Goal: Task Accomplishment & Management: Manage account settings

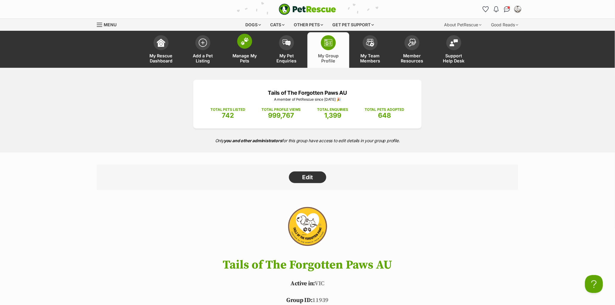
click at [248, 47] on span at bounding box center [244, 41] width 15 height 15
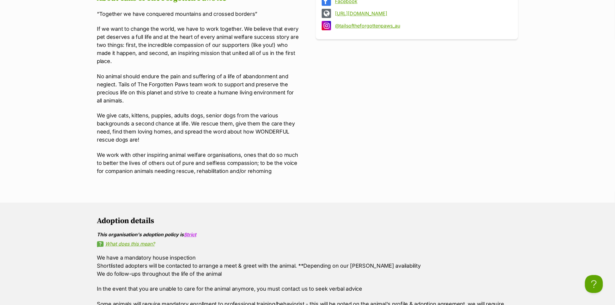
scroll to position [616, 0]
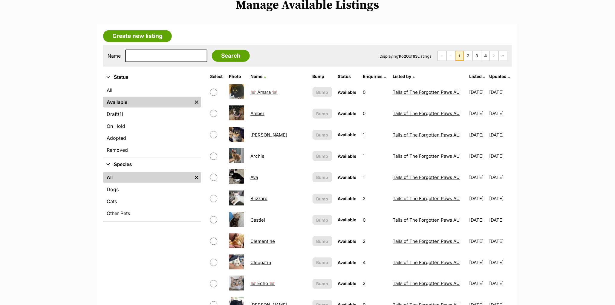
scroll to position [78, 0]
click at [490, 76] on span "Updated" at bounding box center [498, 76] width 17 height 5
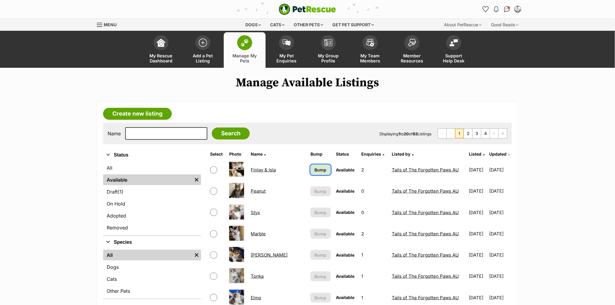
click at [315, 169] on span "Bump" at bounding box center [321, 170] width 12 height 6
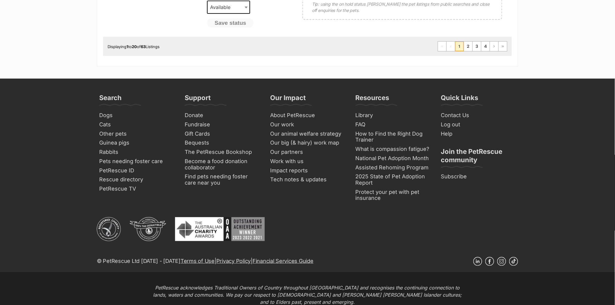
scroll to position [618, 0]
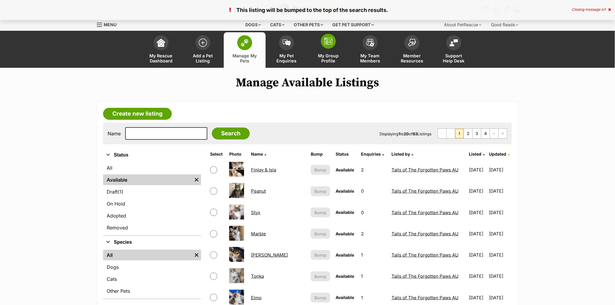
click at [322, 37] on span at bounding box center [328, 41] width 15 height 15
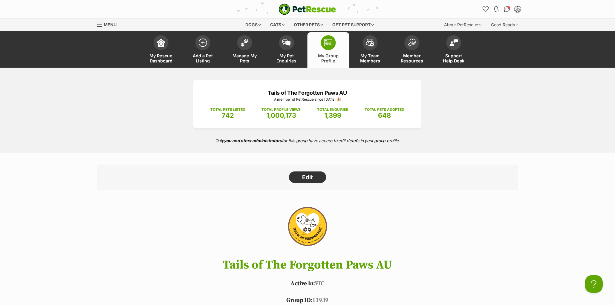
click at [51, 58] on header "My Rescue Dashboard Add a Pet Listing Manage My Pets My Pet Enquiries My Group …" at bounding box center [307, 49] width 615 height 37
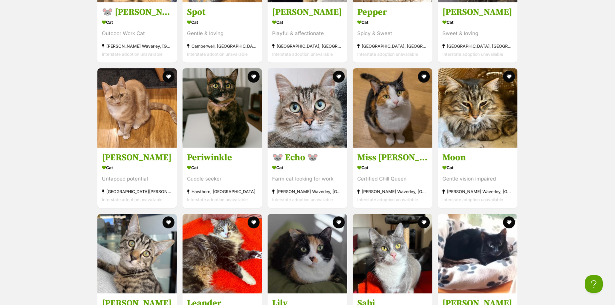
scroll to position [853, 0]
